Goal: Task Accomplishment & Management: Manage account settings

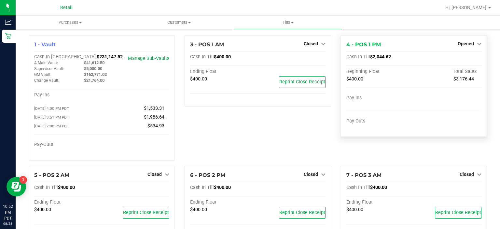
click at [460, 35] on div "4 - POS 1 PM Opened Close Till Cash In Till $2,044.62 Beginning Float Total Sal…" at bounding box center [414, 86] width 146 height 102
click at [470, 44] on link "Opened" at bounding box center [470, 43] width 24 height 5
click at [467, 58] on link "Close Till" at bounding box center [467, 57] width 18 height 5
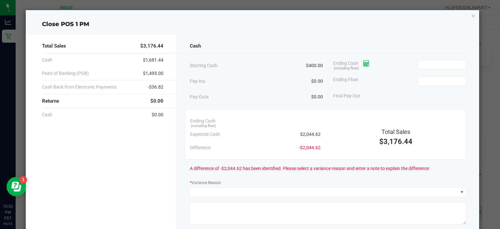
click at [365, 61] on icon at bounding box center [366, 63] width 6 height 5
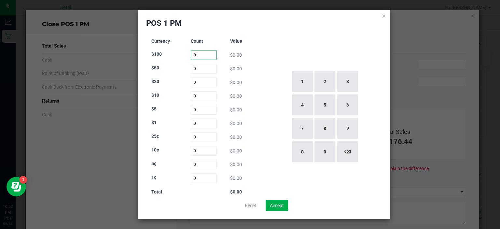
click at [203, 54] on input "0" at bounding box center [204, 55] width 26 height 10
type input "5"
type input "0"
type input "59"
type input "15"
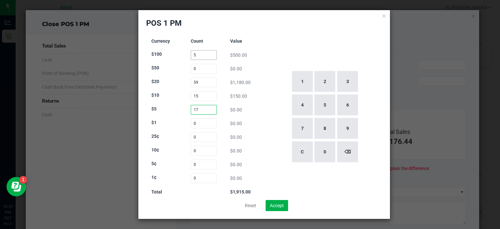
type input "17"
type input "110"
type input "49"
type input "38"
type input "53"
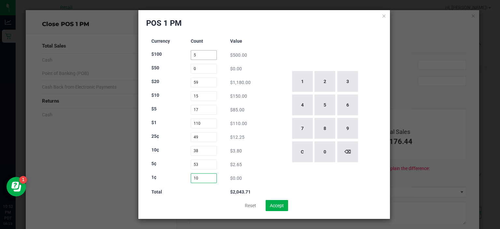
type input "102"
click at [283, 209] on button "Accept" at bounding box center [277, 205] width 22 height 11
type input "$2,044.72"
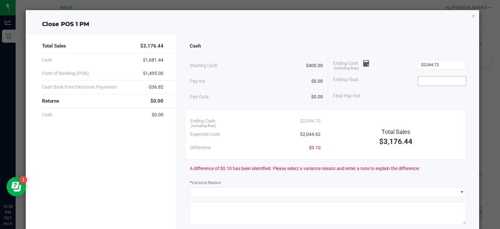
click at [440, 82] on input at bounding box center [442, 81] width 48 height 9
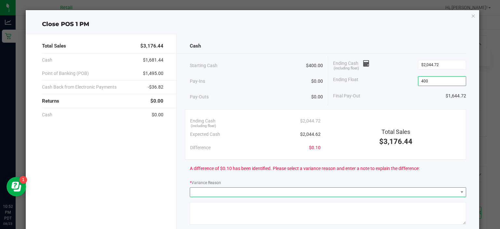
click at [317, 191] on span at bounding box center [324, 192] width 268 height 9
type input "$400.00"
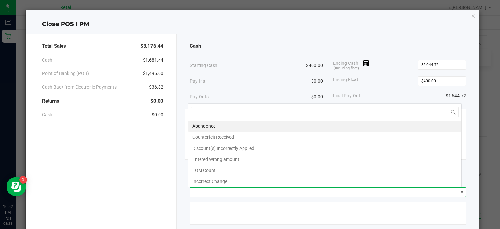
scroll to position [9, 273]
click at [277, 126] on li "Abandoned" at bounding box center [324, 125] width 273 height 11
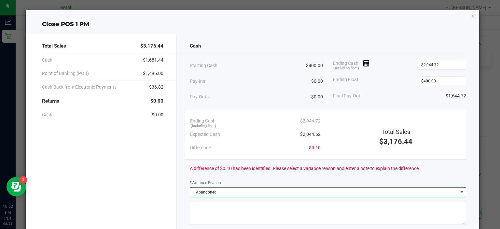
click at [275, 214] on textarea at bounding box center [328, 213] width 276 height 23
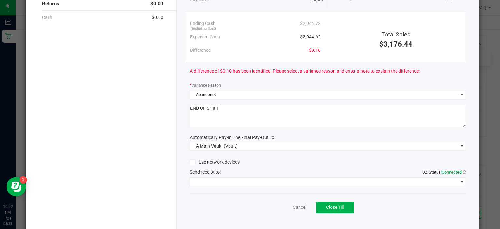
scroll to position [107, 0]
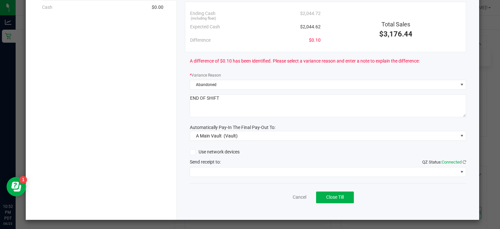
type textarea "END OF SHIFT"
click at [280, 173] on span at bounding box center [324, 171] width 268 height 9
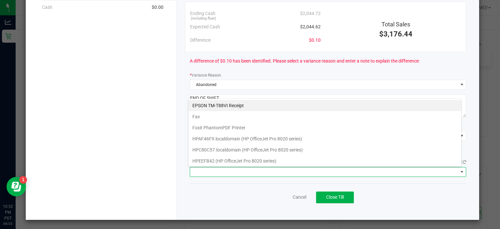
scroll to position [9, 273]
click at [257, 105] on Receipt "EPSON TM-T88VI Receipt" at bounding box center [324, 105] width 273 height 11
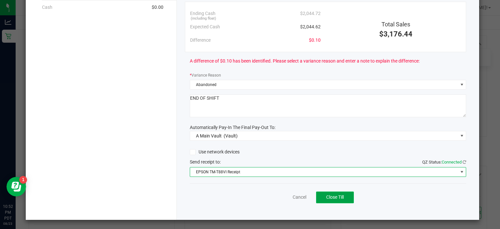
click at [335, 201] on button "Close Till" at bounding box center [335, 197] width 38 height 12
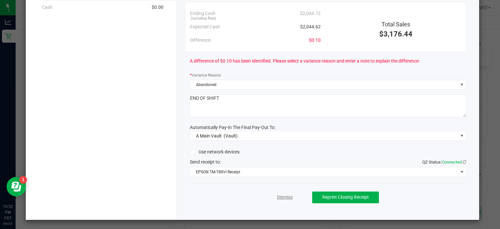
click at [281, 198] on link "Dismiss" at bounding box center [285, 197] width 16 height 7
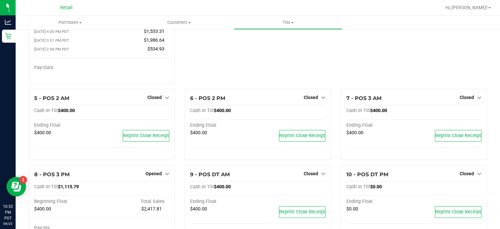
scroll to position [0, 0]
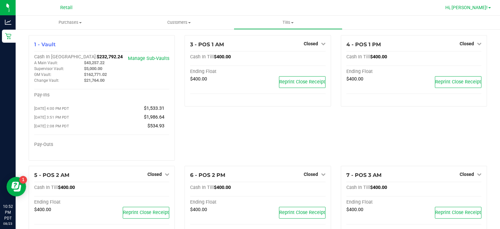
click at [484, 10] on span "Hi, [PERSON_NAME]!" at bounding box center [466, 7] width 42 height 5
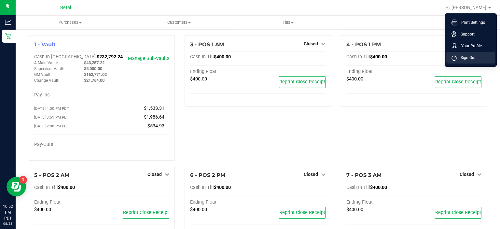
click at [481, 61] on li "Sign Out" at bounding box center [470, 58] width 49 height 12
